Goal: Information Seeking & Learning: Get advice/opinions

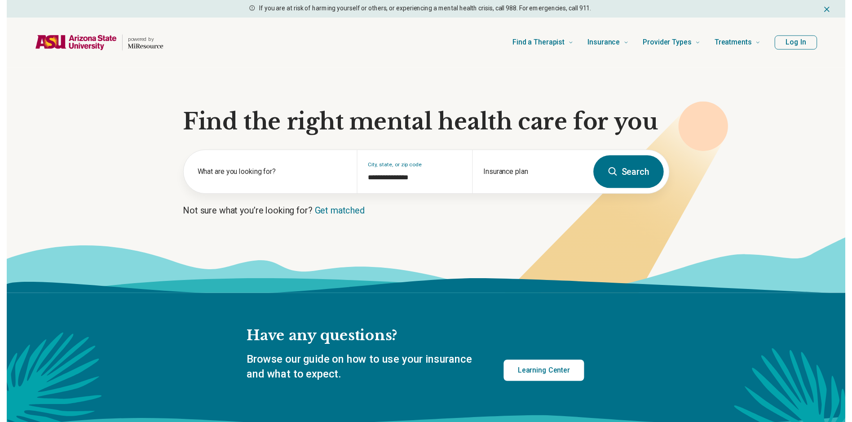
scroll to position [11, 0]
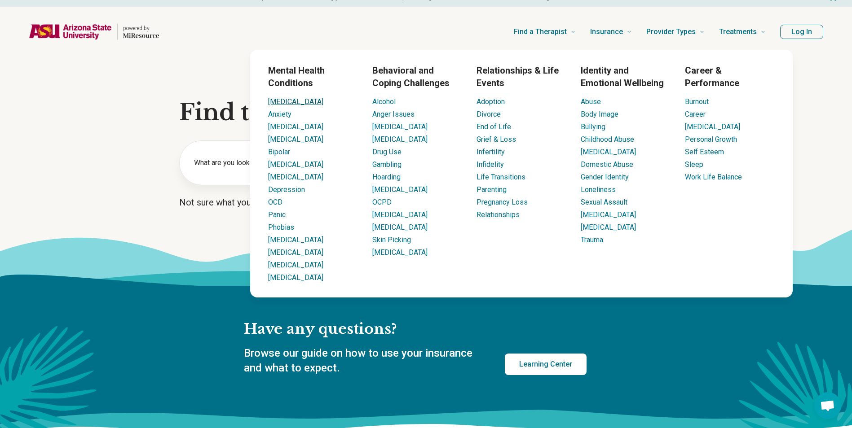
click at [277, 102] on link "[MEDICAL_DATA]" at bounding box center [295, 101] width 55 height 9
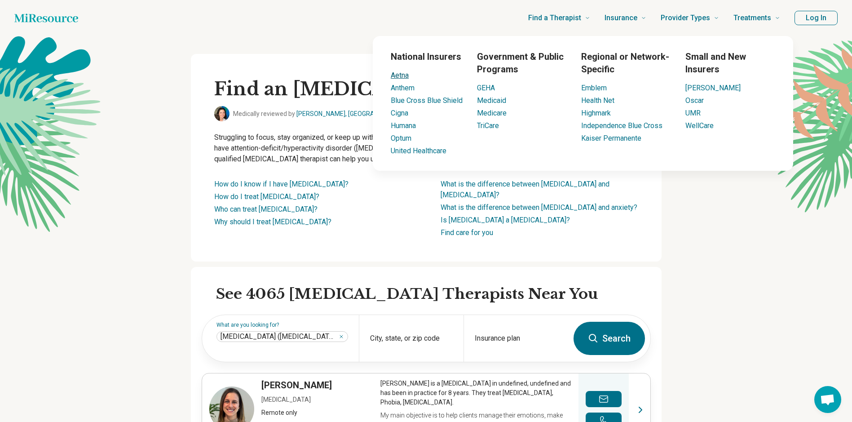
click at [402, 76] on link "Aetna" at bounding box center [400, 75] width 18 height 9
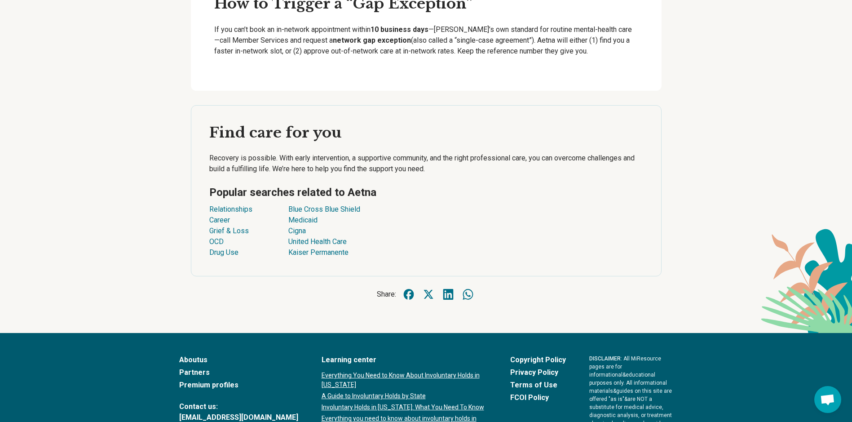
scroll to position [2166, 0]
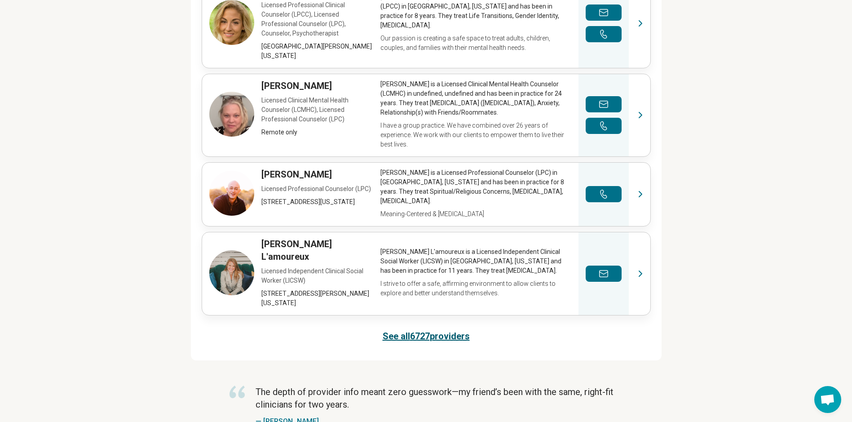
click at [462, 330] on link "See all 6727 providers" at bounding box center [426, 336] width 87 height 13
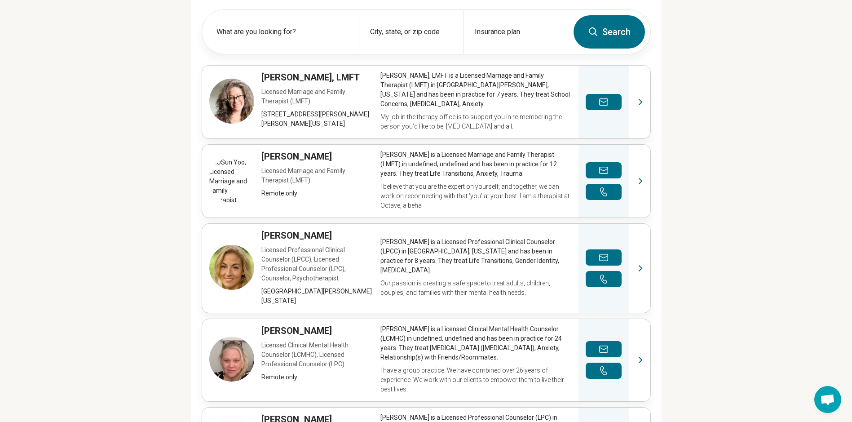
scroll to position [296, 0]
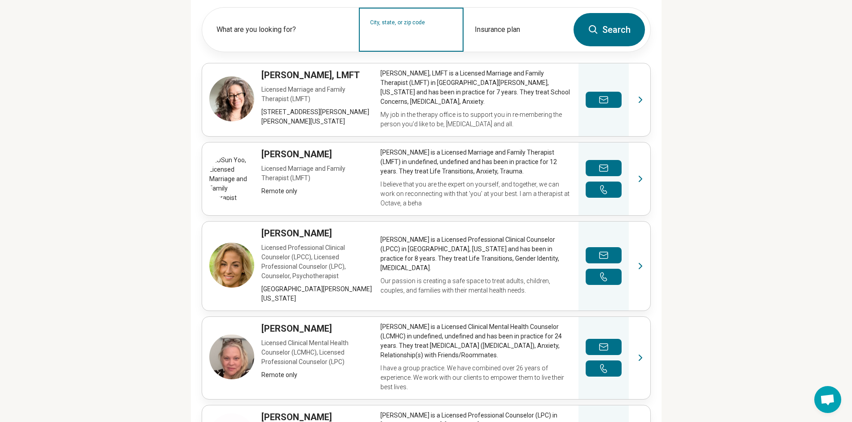
click at [440, 33] on input "City, state, or zip code" at bounding box center [411, 35] width 83 height 11
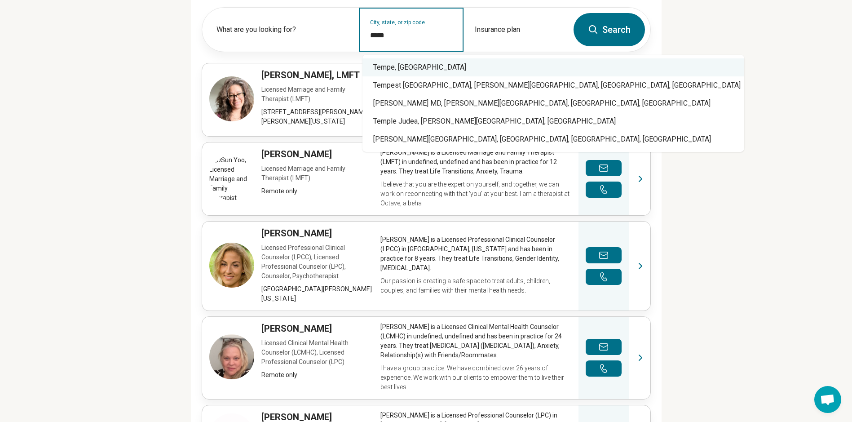
click at [406, 68] on div "Tempe, [GEOGRAPHIC_DATA]" at bounding box center [553, 67] width 382 height 18
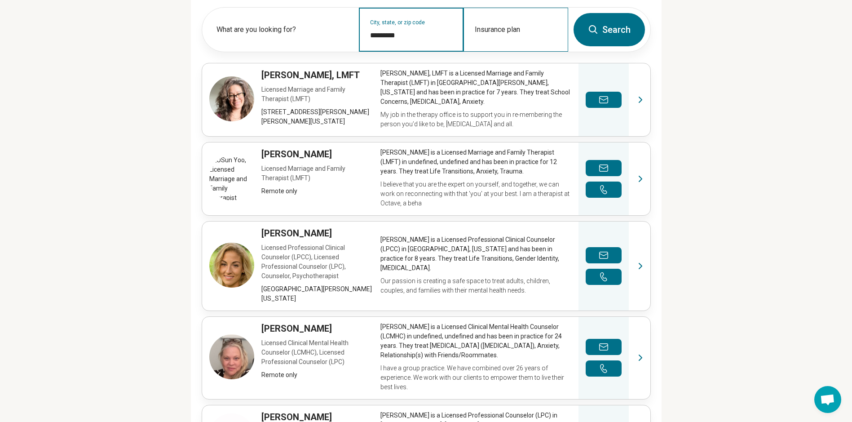
type input "*********"
click at [532, 25] on div "Insurance plan" at bounding box center [515, 30] width 105 height 44
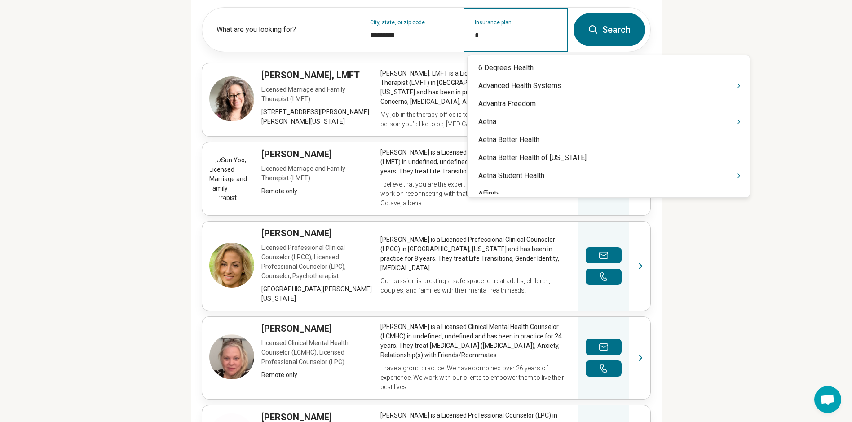
type input "**"
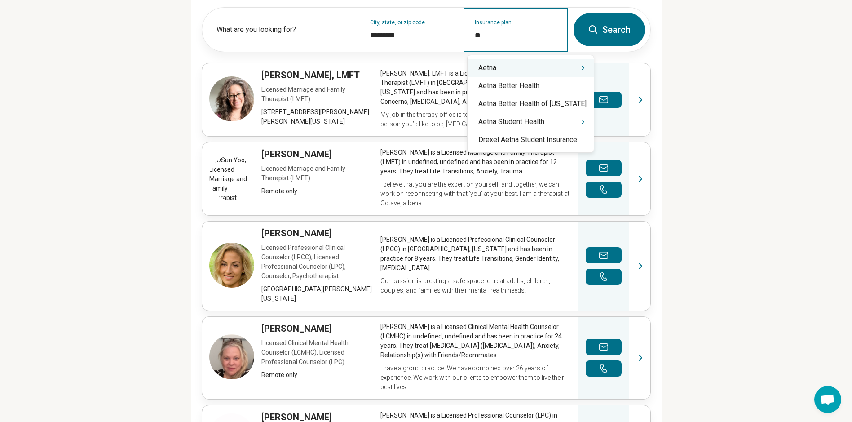
click at [544, 68] on div "Aetna" at bounding box center [530, 68] width 126 height 18
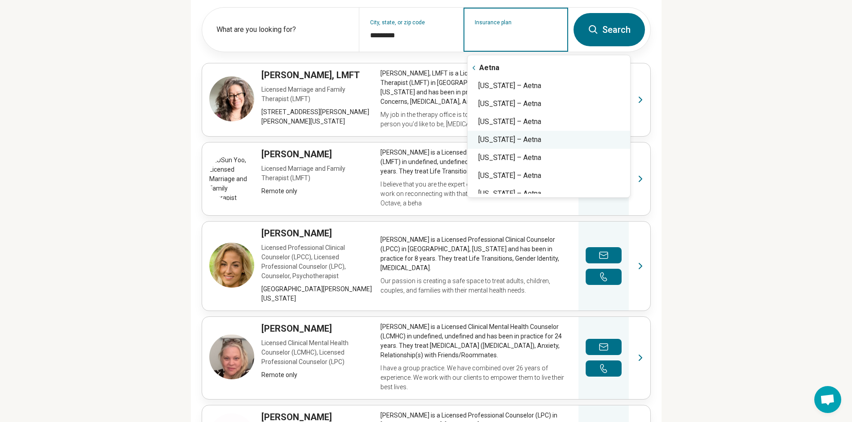
click at [566, 135] on div "[US_STATE] – Aetna" at bounding box center [548, 140] width 163 height 18
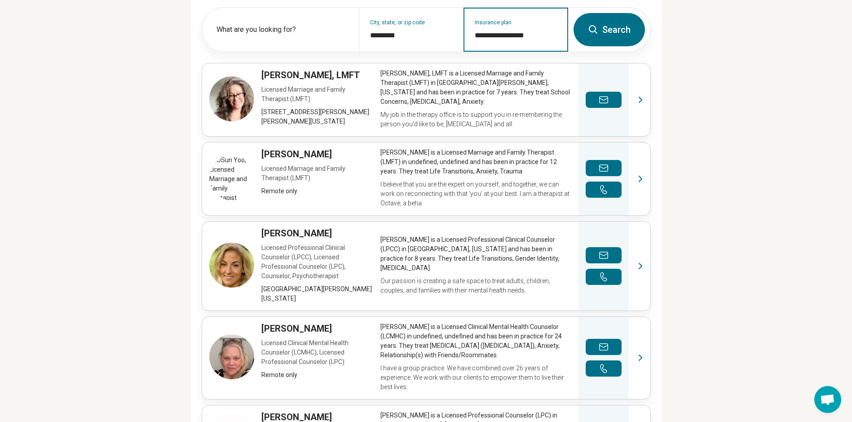
type input "**********"
click at [607, 37] on button "Search" at bounding box center [608, 29] width 71 height 33
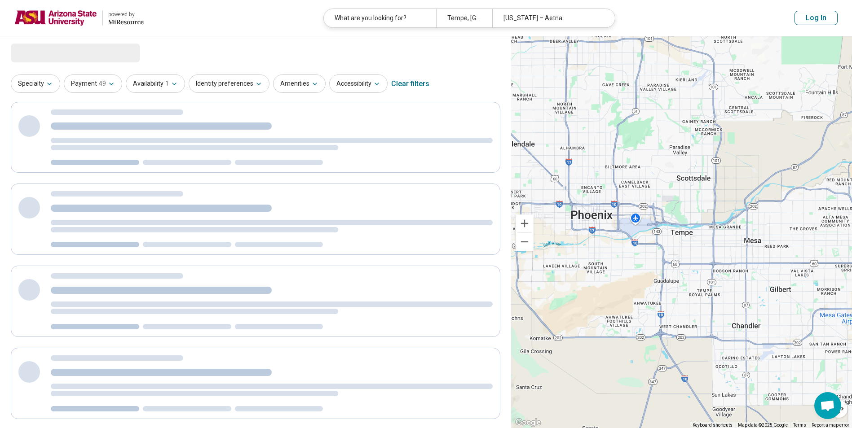
select select "***"
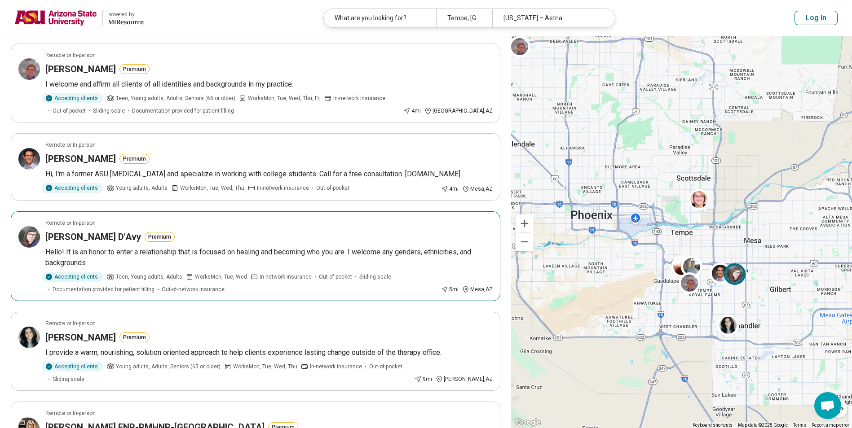
scroll to position [325, 0]
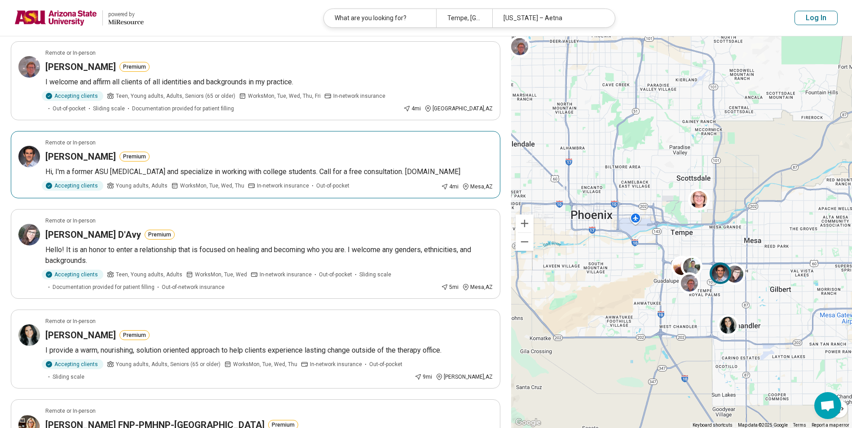
click at [458, 177] on p "Hi, I'm a former ASU [MEDICAL_DATA] and specialize in working with college stud…" at bounding box center [268, 172] width 447 height 11
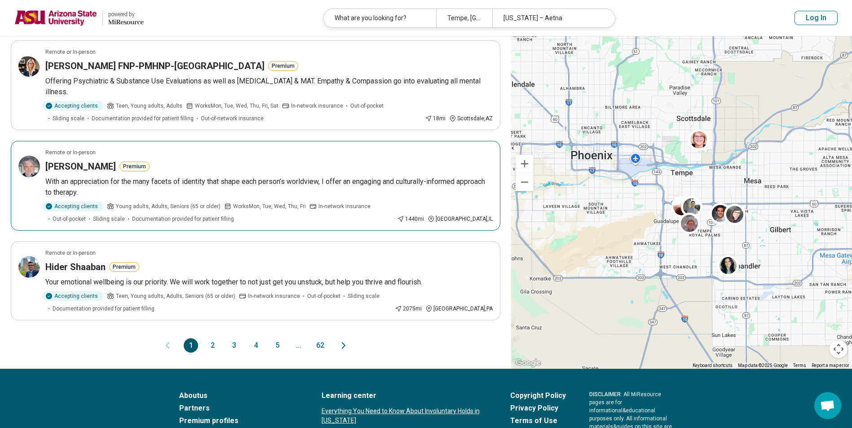
scroll to position [707, 0]
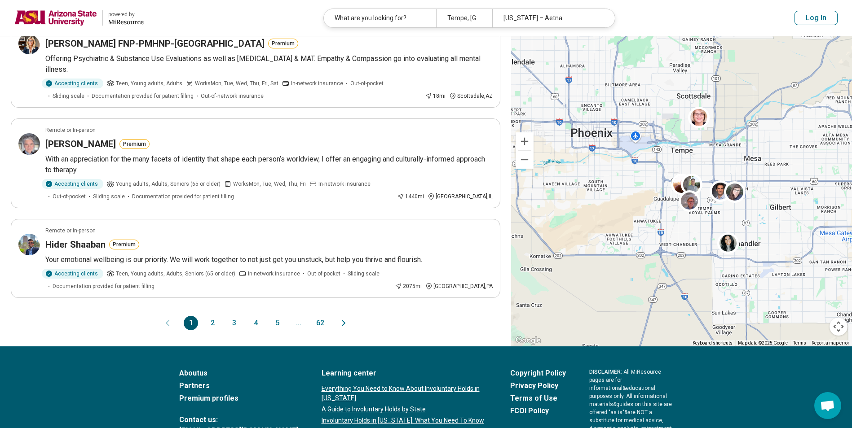
click at [213, 330] on button "2" at bounding box center [212, 323] width 14 height 14
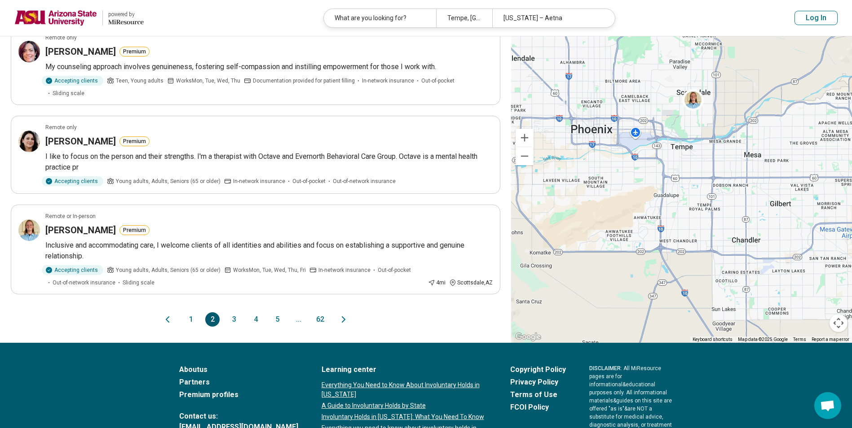
click at [237, 312] on button "3" at bounding box center [234, 319] width 14 height 14
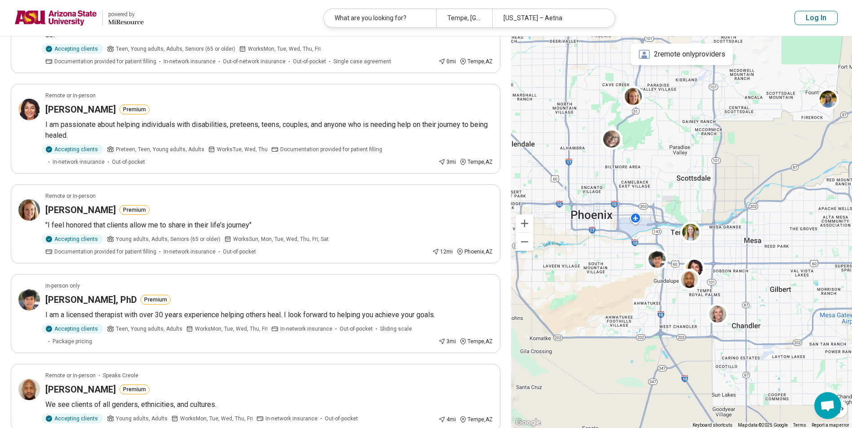
scroll to position [292, 0]
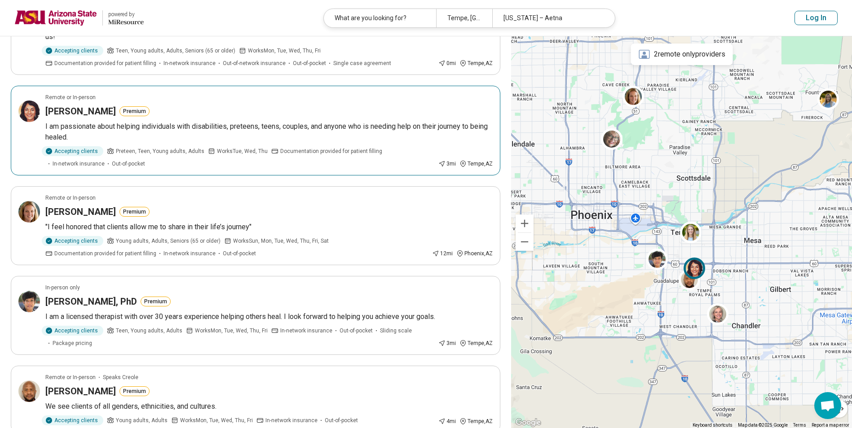
click at [88, 118] on h3 "[PERSON_NAME]" at bounding box center [80, 111] width 70 height 13
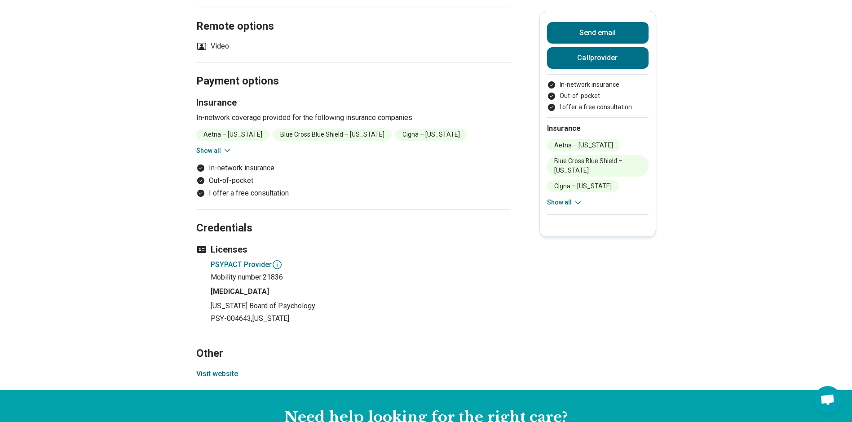
scroll to position [696, 0]
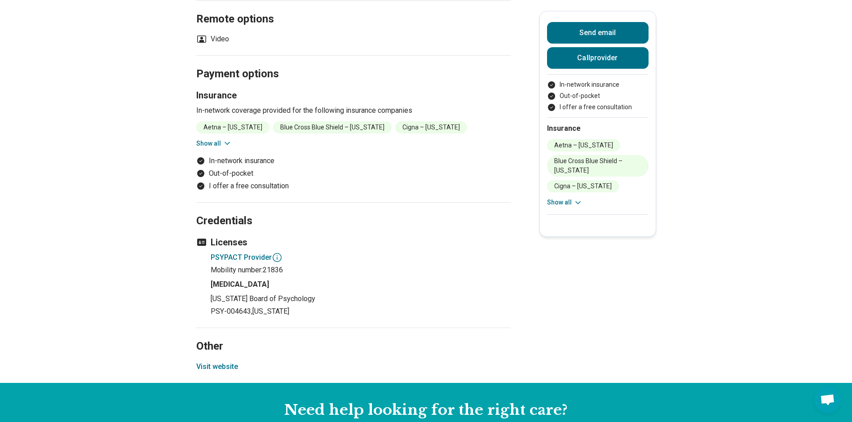
click at [217, 367] on button "Visit website" at bounding box center [217, 366] width 42 height 11
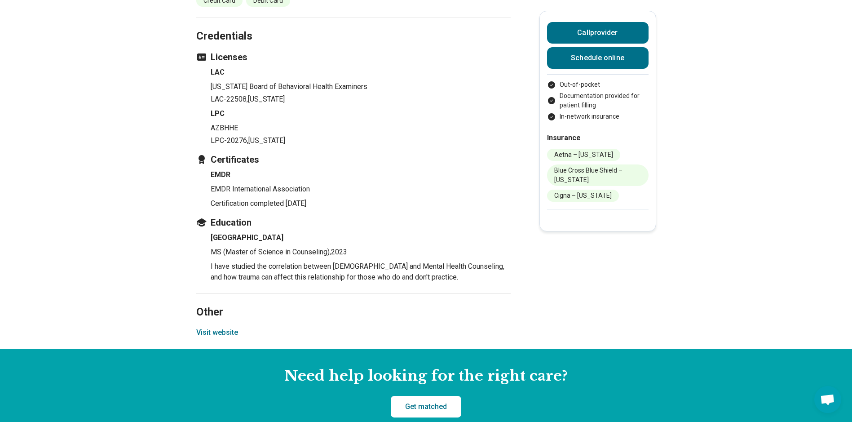
scroll to position [1134, 0]
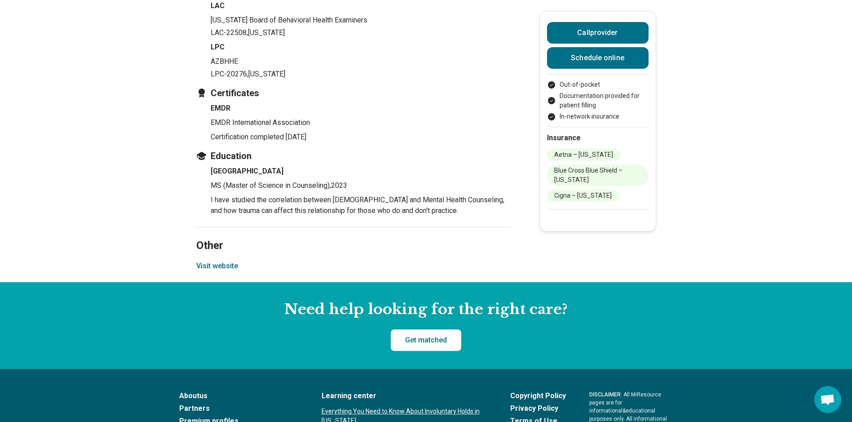
click at [213, 260] on button "Visit website" at bounding box center [217, 265] width 42 height 11
